Goal: Find specific page/section: Find specific page/section

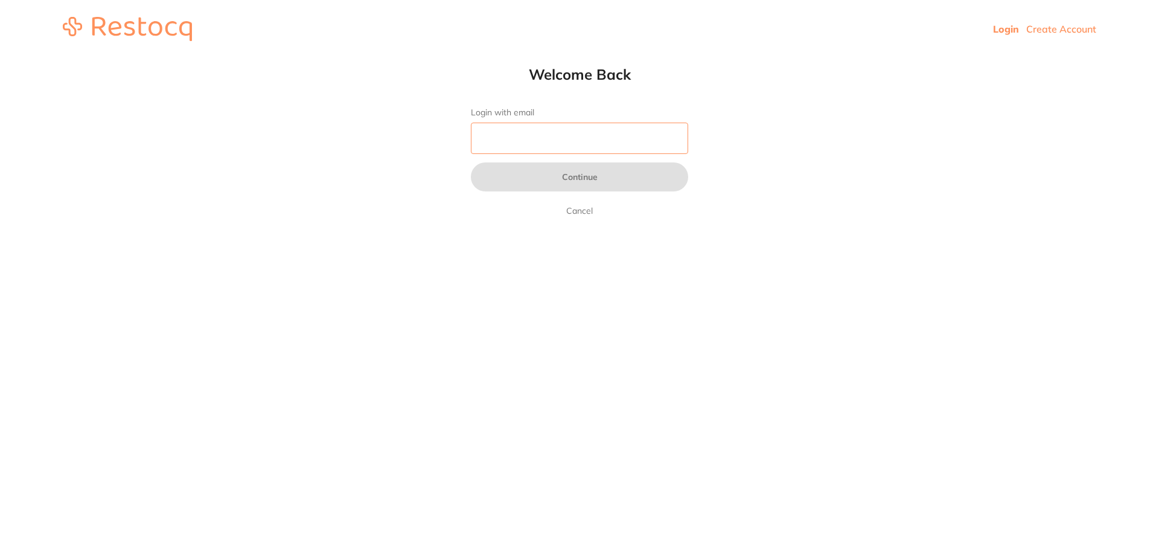
click at [510, 133] on input "Login with email" at bounding box center [579, 138] width 217 height 31
type input "[EMAIL_ADDRESS][DOMAIN_NAME]"
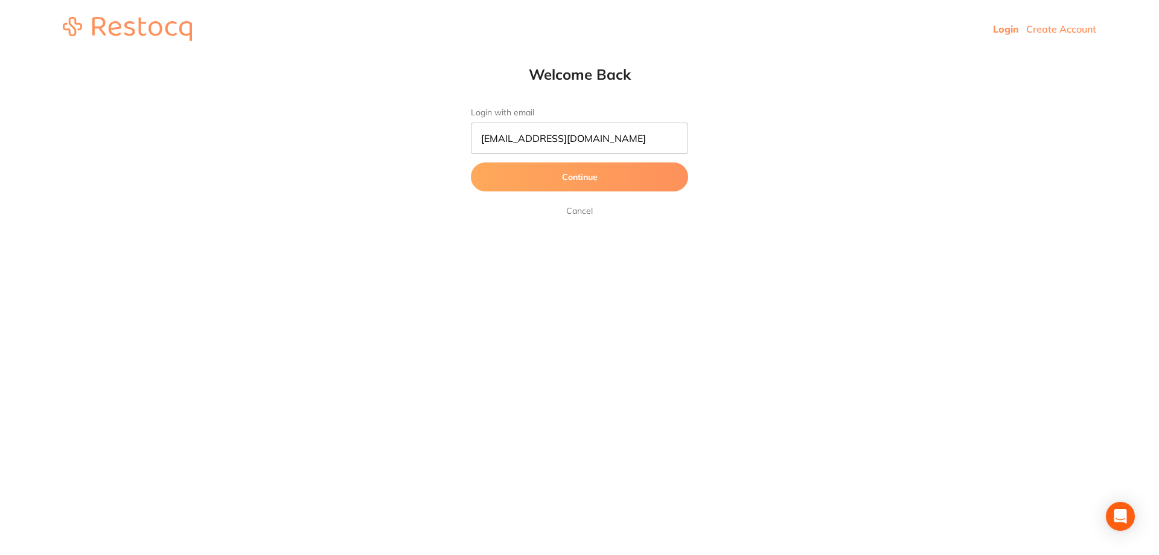
click at [571, 177] on button "Continue" at bounding box center [579, 176] width 217 height 29
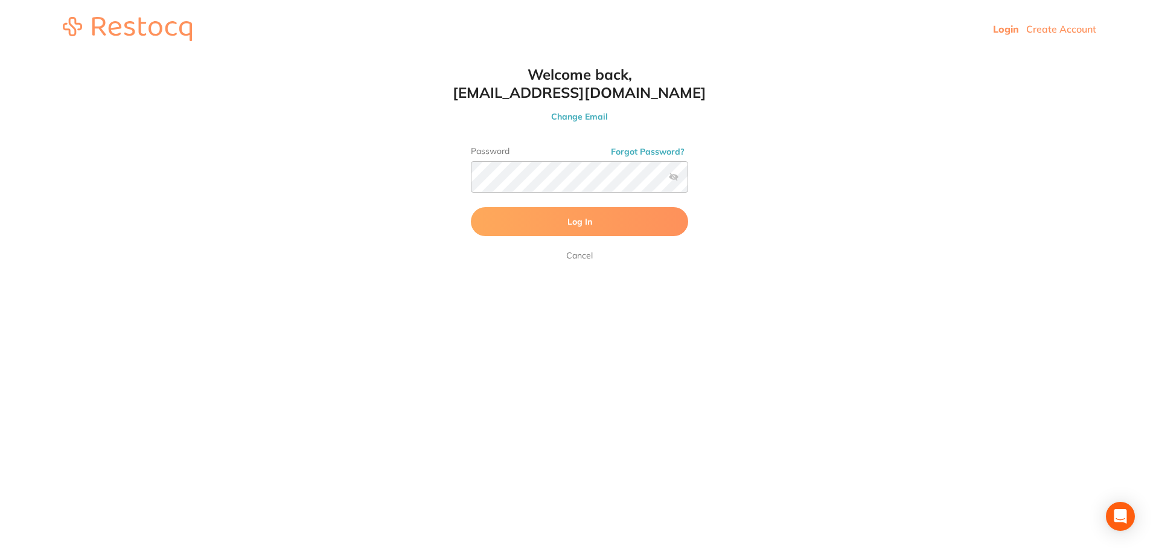
click at [585, 219] on span "Log In" at bounding box center [579, 221] width 25 height 11
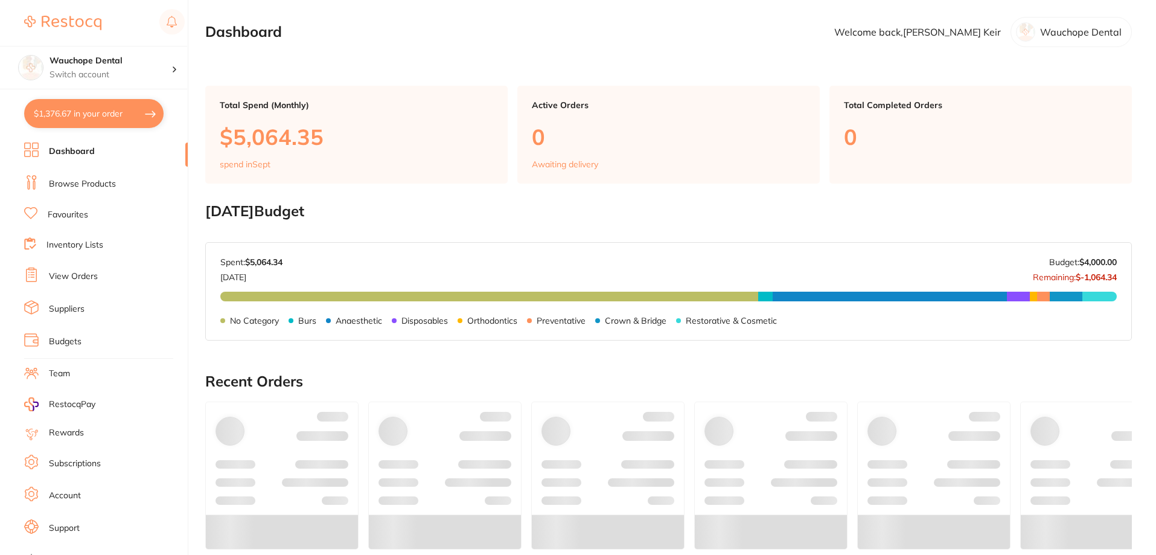
checkbox input "false"
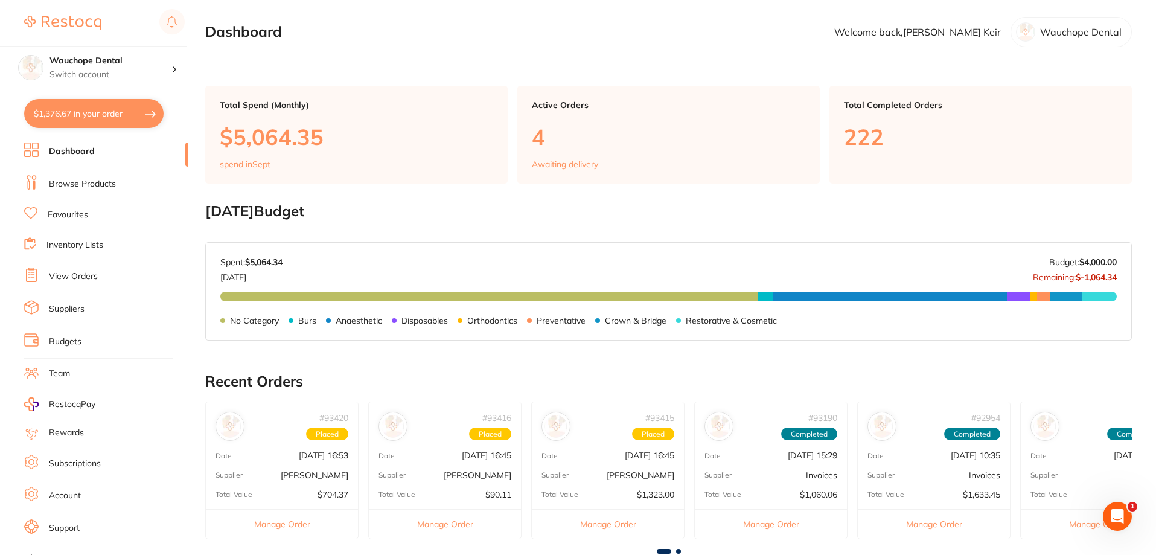
click at [103, 182] on link "Browse Products" at bounding box center [82, 184] width 67 height 12
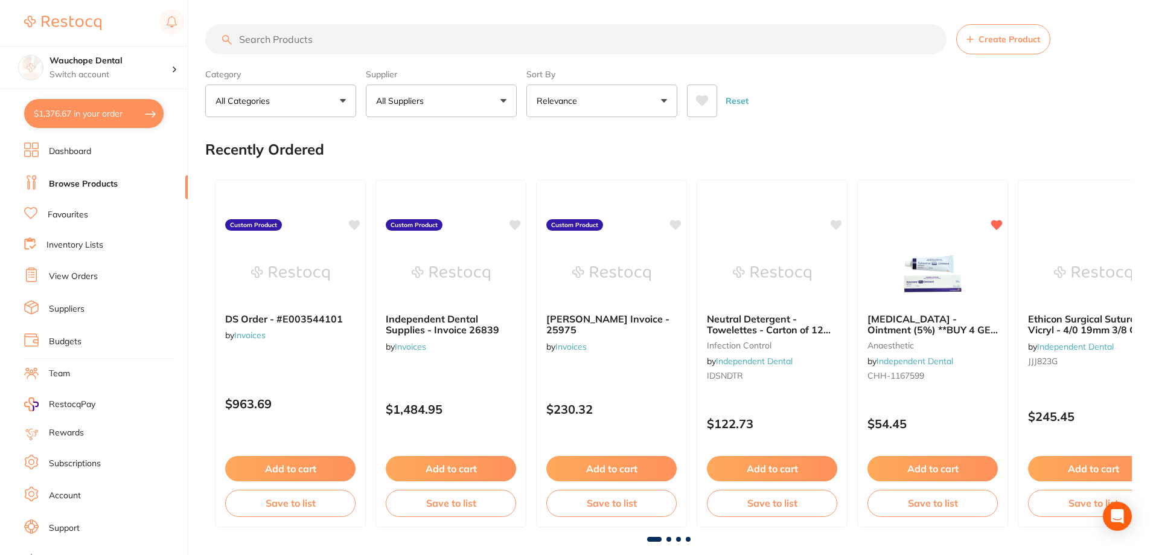
click at [315, 40] on input "search" at bounding box center [575, 39] width 741 height 30
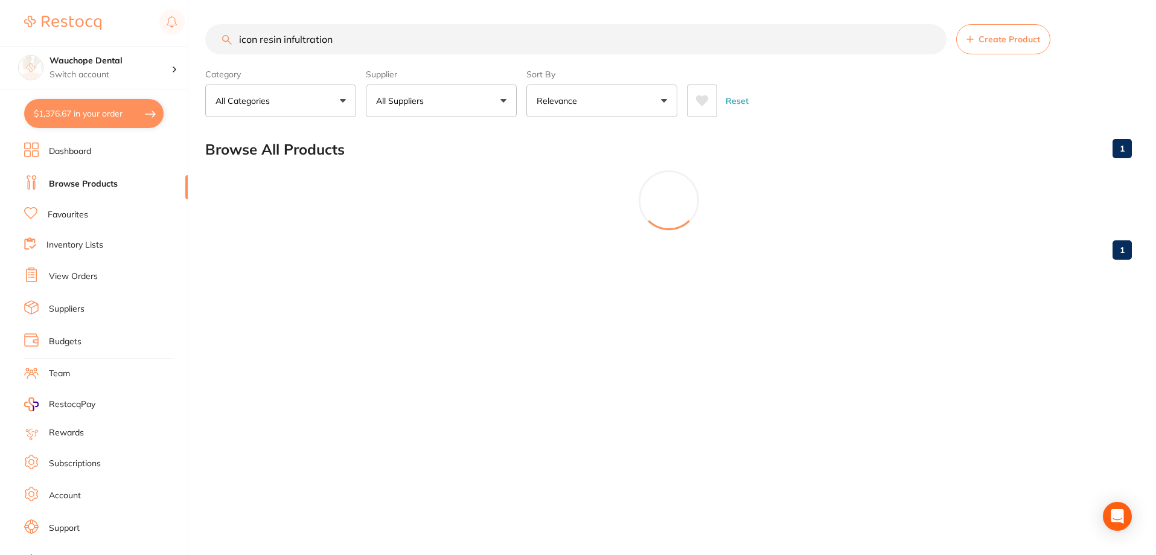
click at [300, 42] on input "icon resin infultration" at bounding box center [575, 39] width 741 height 30
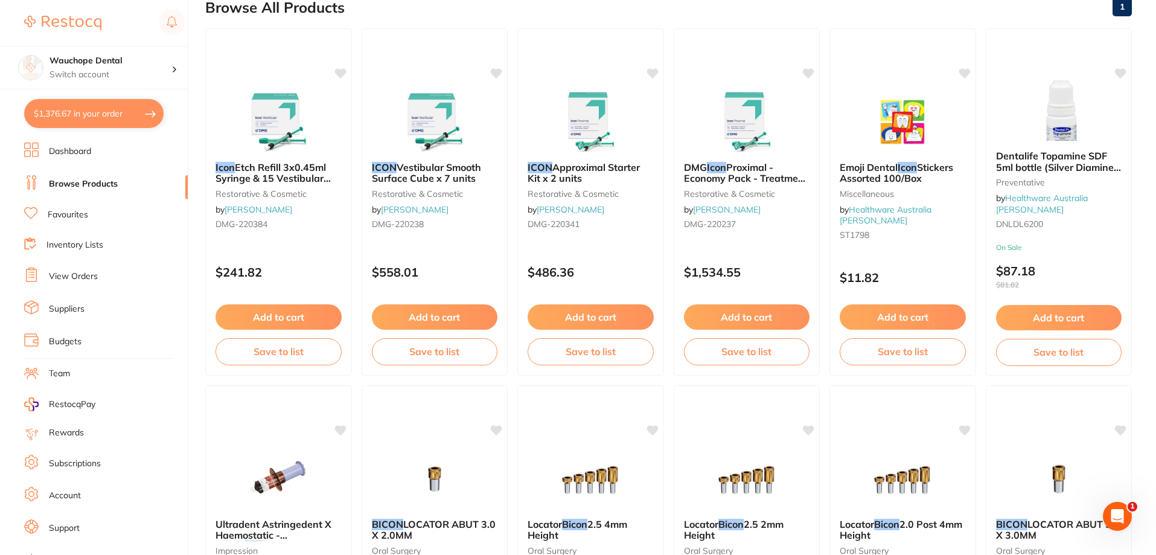
scroll to position [121, 0]
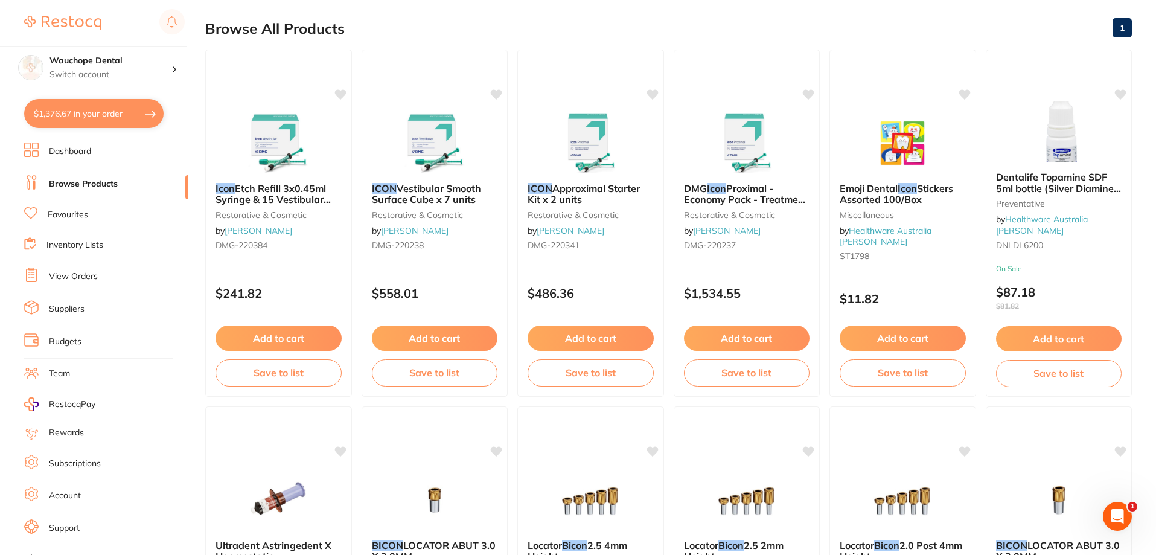
type input "icon resin infiltration"
